Goal: Task Accomplishment & Management: Manage account settings

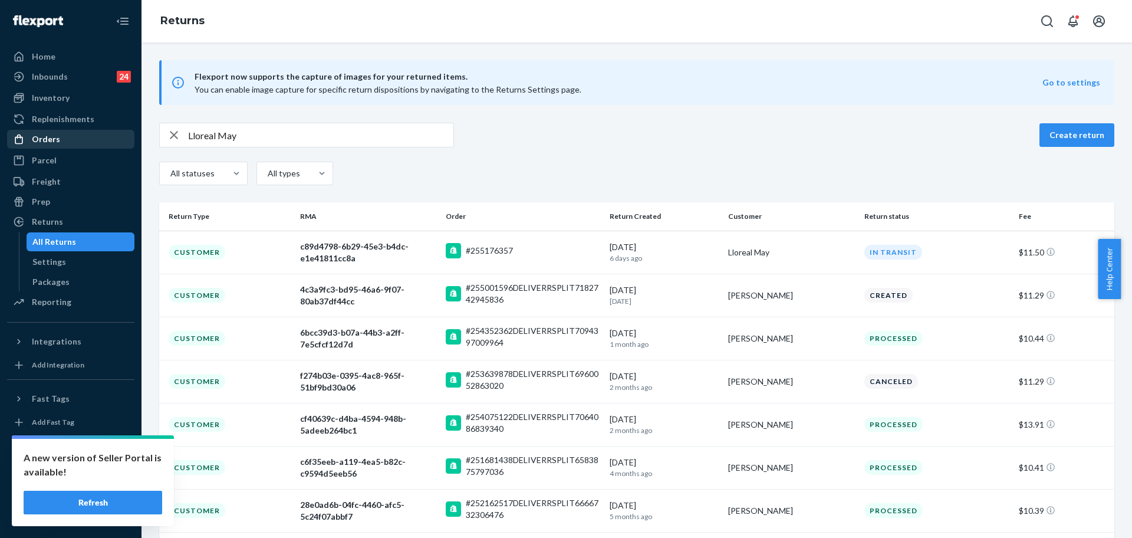
click at [71, 134] on div "Orders" at bounding box center [70, 139] width 125 height 17
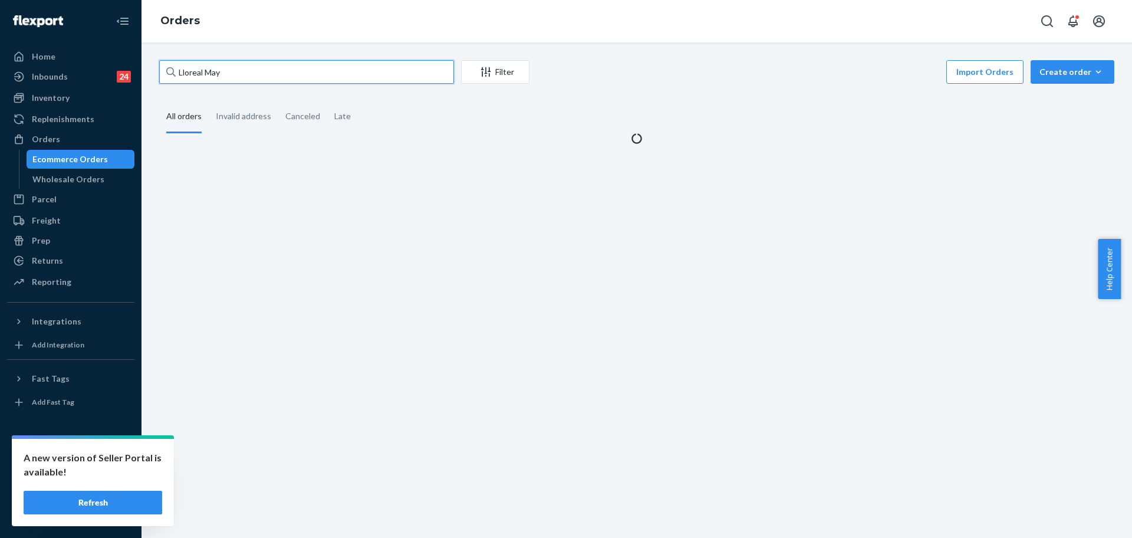
click at [261, 71] on input "Lloreal May" at bounding box center [306, 72] width 295 height 24
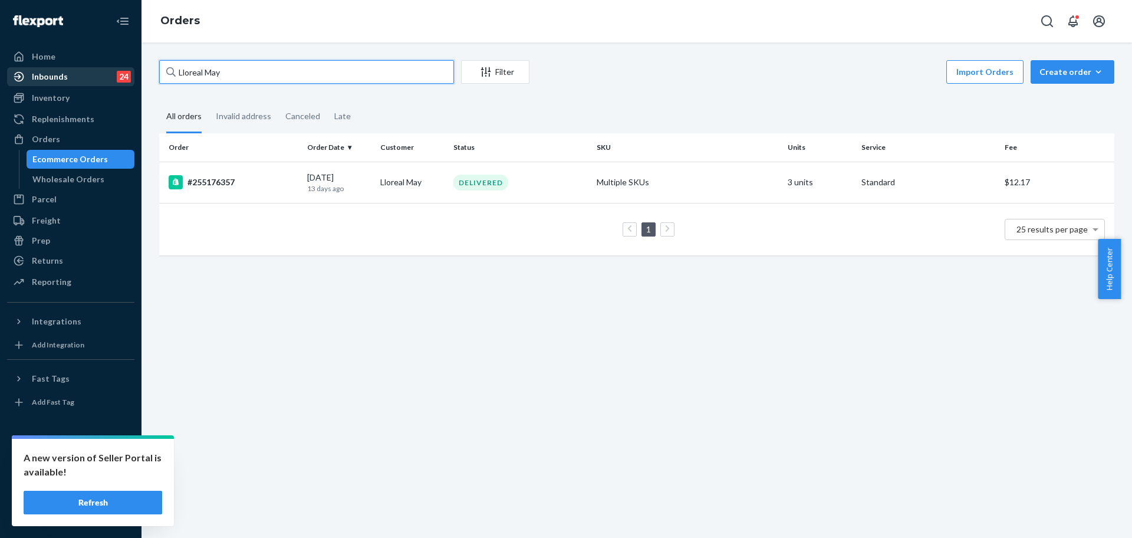
drag, startPoint x: 261, startPoint y: 72, endPoint x: 121, endPoint y: 70, distance: 139.7
click at [113, 71] on div "Home Inbounds 24 Shipping Plans Problems 24 Inventory Products Replenishments O…" at bounding box center [566, 269] width 1132 height 538
paste input "255183555"
type input "255183555"
click at [258, 186] on div "#255183555" at bounding box center [233, 182] width 129 height 14
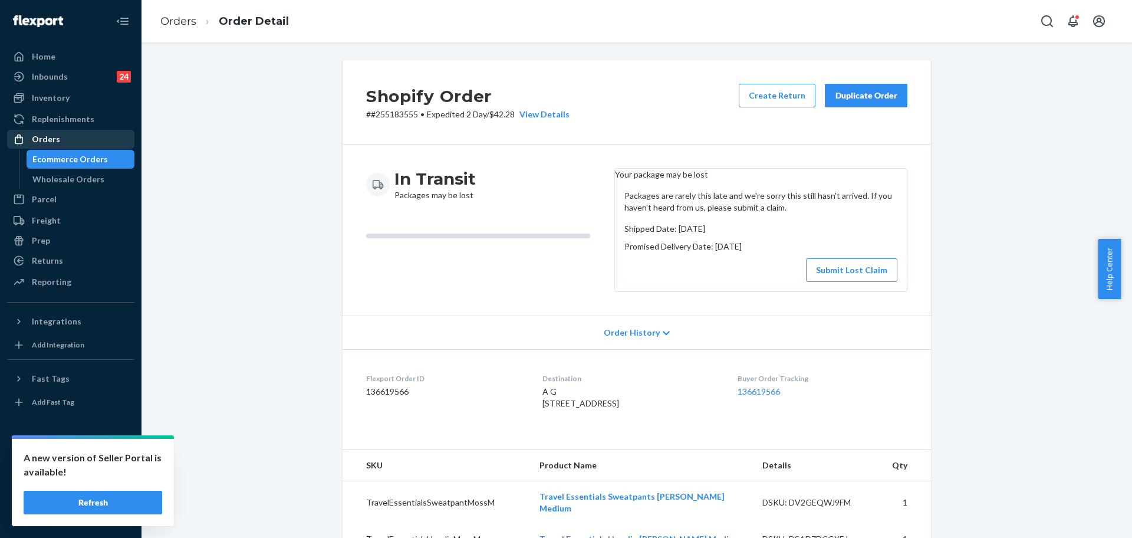
click at [50, 132] on div "Orders" at bounding box center [70, 139] width 125 height 17
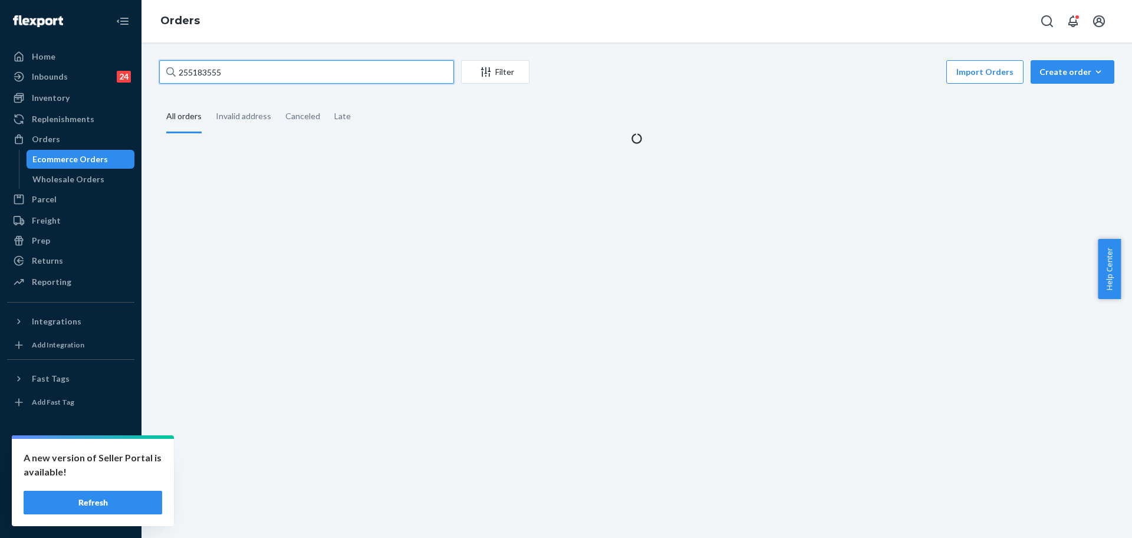
click at [246, 74] on input "255183555" at bounding box center [306, 72] width 295 height 24
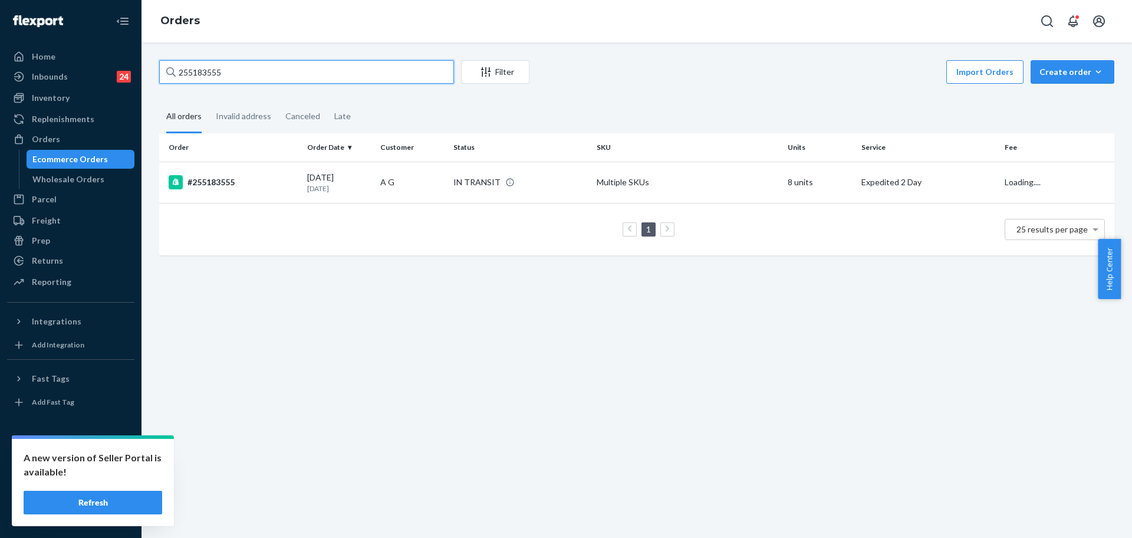
paste input "303280"
type input "255303280"
click at [354, 190] on p "[DATE]" at bounding box center [339, 188] width 64 height 10
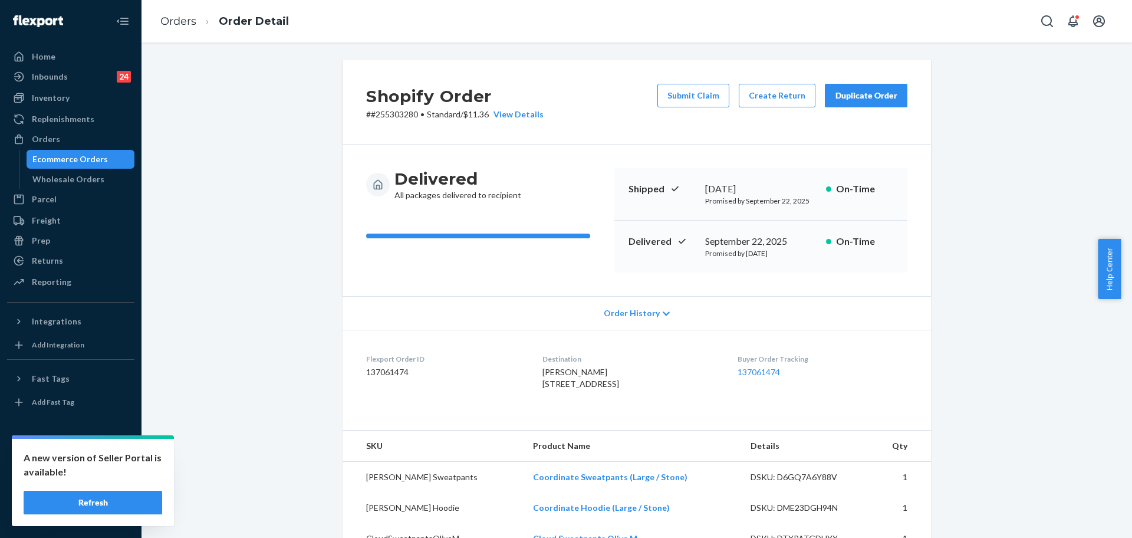
click at [867, 98] on div "Duplicate Order" at bounding box center [866, 96] width 62 height 12
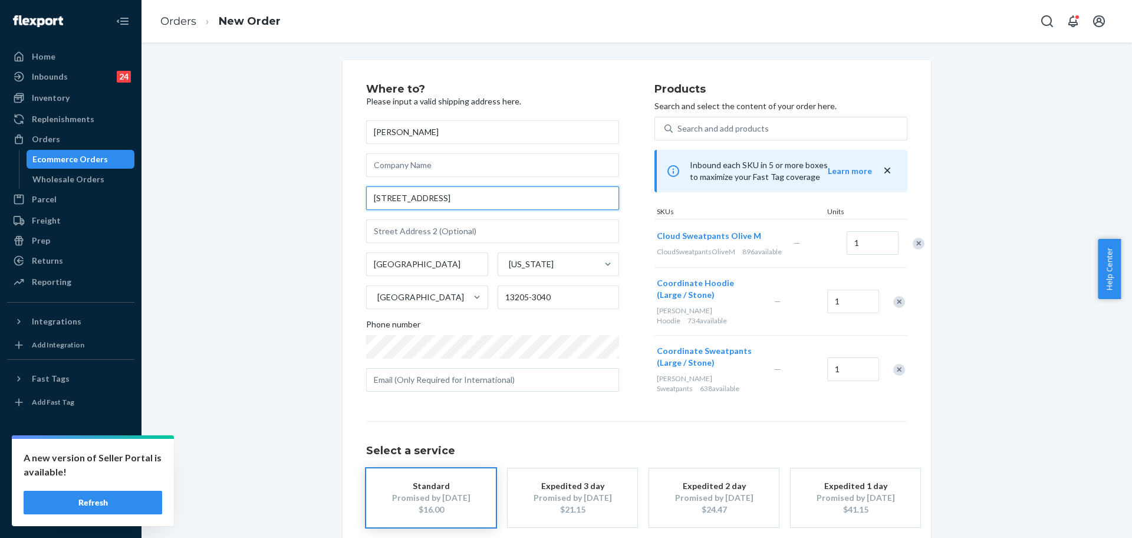
drag, startPoint x: 460, startPoint y: 198, endPoint x: 226, endPoint y: 198, distance: 234.0
click at [223, 198] on div "Where to? Please input a valid shipping address here. [PERSON_NAME] [STREET_ADD…" at bounding box center [636, 329] width 973 height 538
paste input "[STREET_ADDRESS]"
click at [443, 226] on input "text" at bounding box center [492, 231] width 253 height 24
click at [445, 202] on input "[STREET_ADDRESS]" at bounding box center [492, 198] width 253 height 24
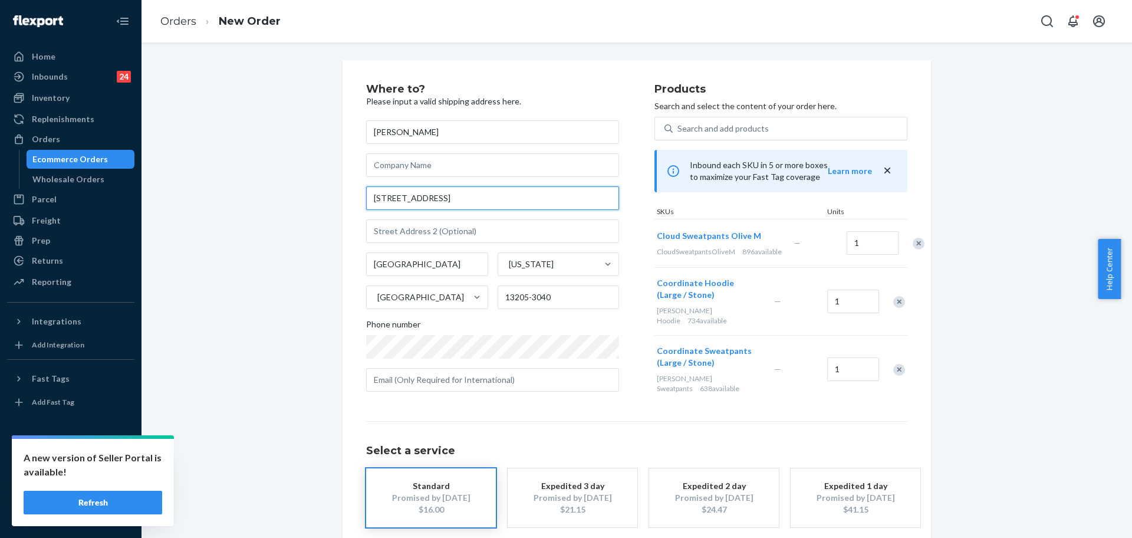
drag, startPoint x: 454, startPoint y: 200, endPoint x: 325, endPoint y: 200, distance: 129.1
click at [325, 200] on div "Where to? Please input a valid shipping address here. [PERSON_NAME] [STREET_ADD…" at bounding box center [636, 329] width 973 height 538
drag, startPoint x: 473, startPoint y: 202, endPoint x: 322, endPoint y: 191, distance: 151.3
click at [322, 191] on div "Where to? Please input a valid shipping address here. [PERSON_NAME] [STREET_ADD…" at bounding box center [636, 329] width 973 height 538
paste input ", [GEOGRAPHIC_DATA], [US_STATE] 13205"
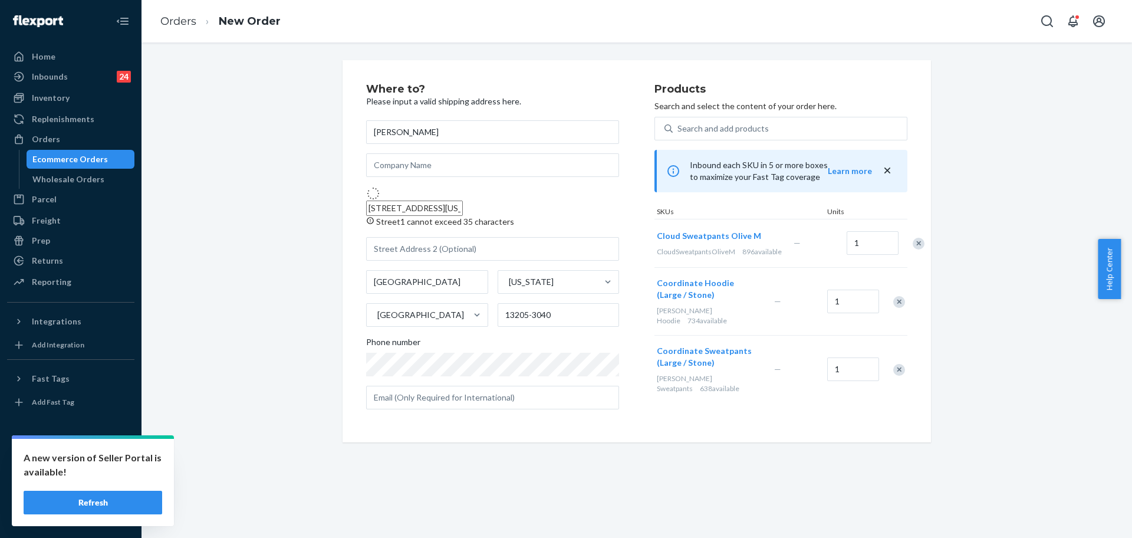
type input "[STREET_ADDRESS]"
type input "13205"
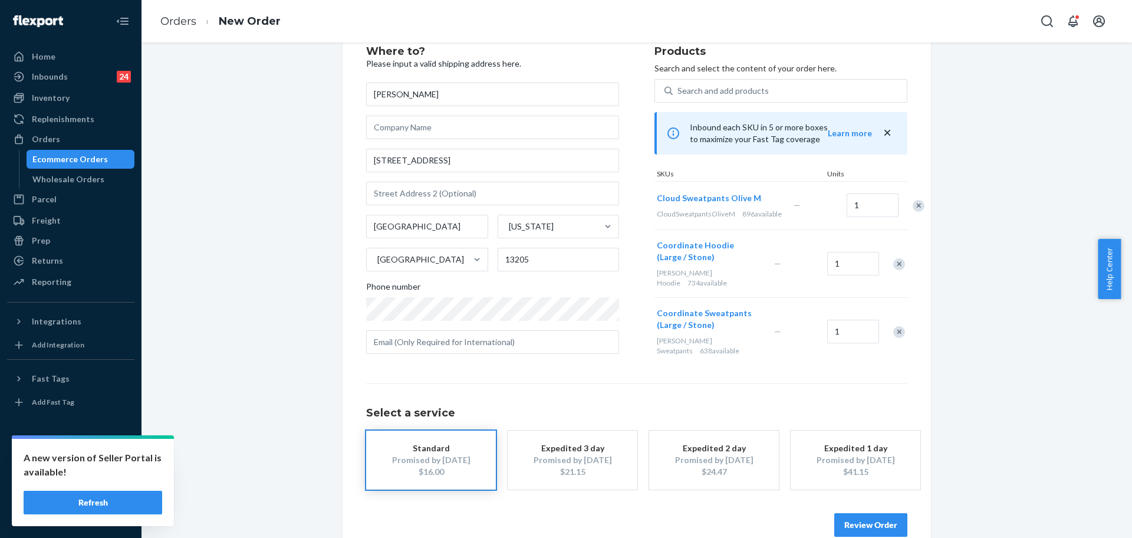
scroll to position [58, 0]
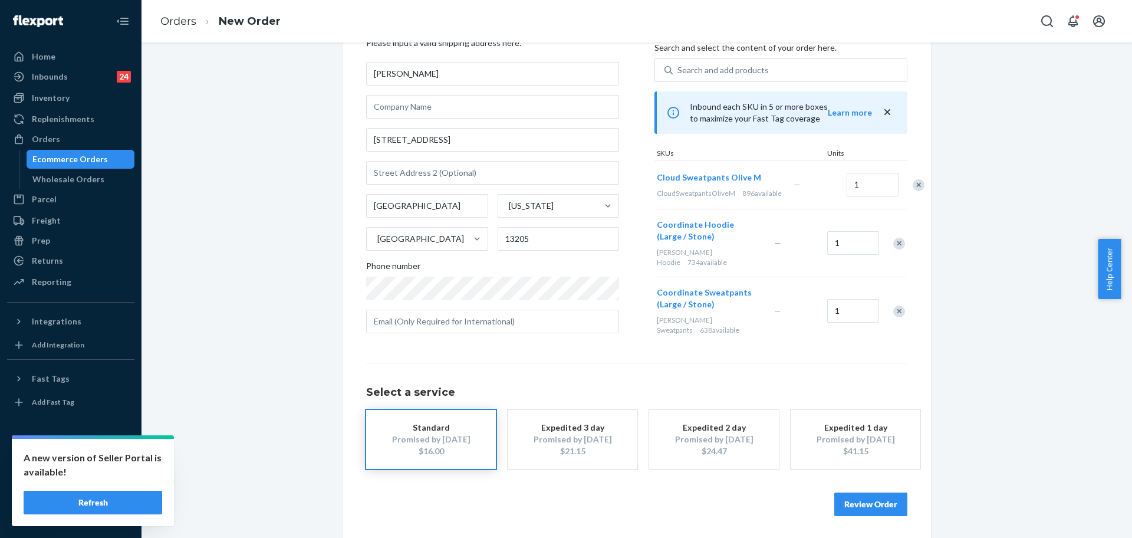
click at [878, 497] on button "Review Order" at bounding box center [870, 504] width 73 height 24
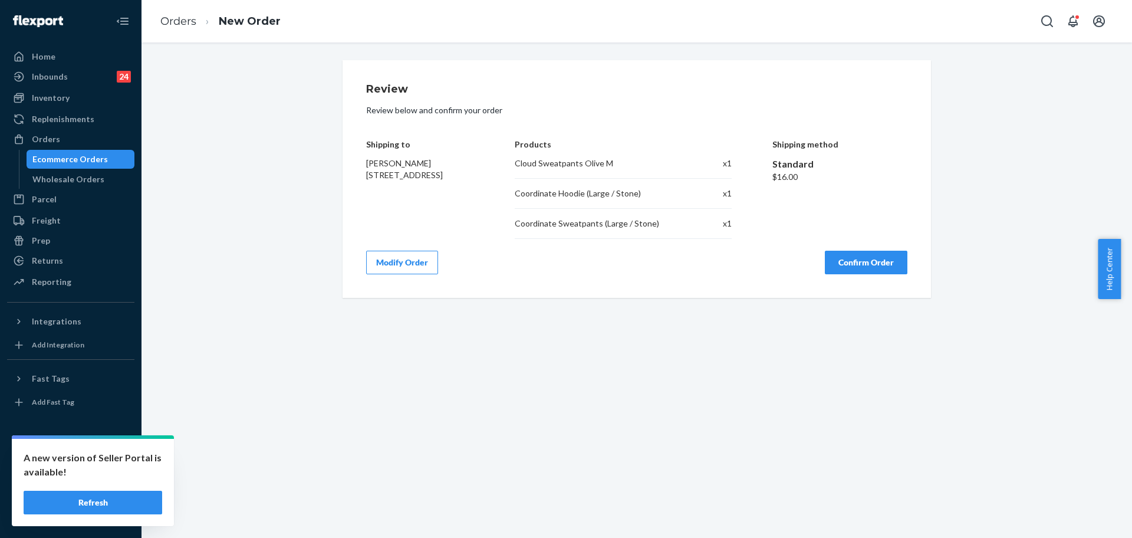
click at [837, 267] on button "Confirm Order" at bounding box center [866, 263] width 83 height 24
